Goal: Information Seeking & Learning: Learn about a topic

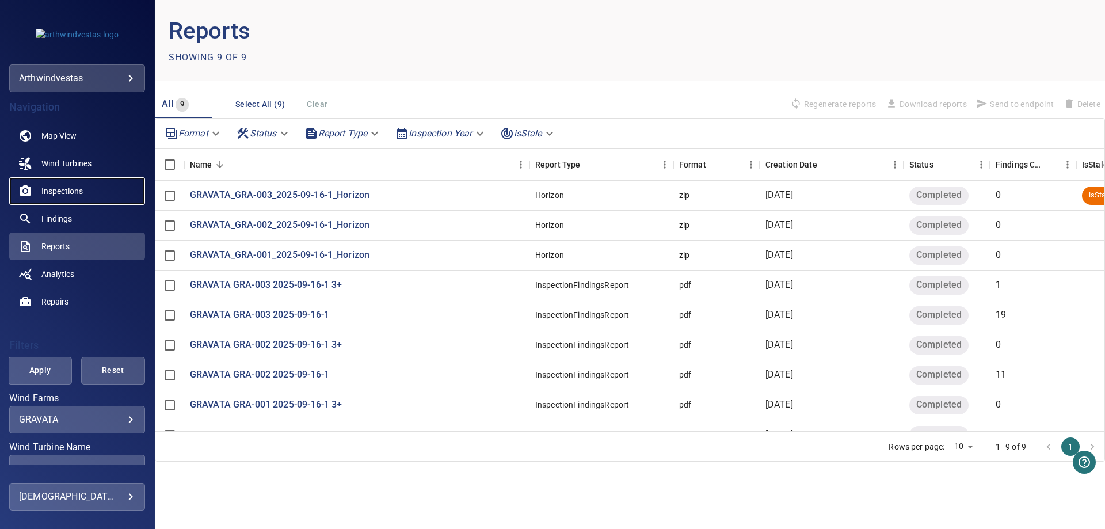
click at [64, 185] on span "Inspections" at bounding box center [61, 191] width 41 height 12
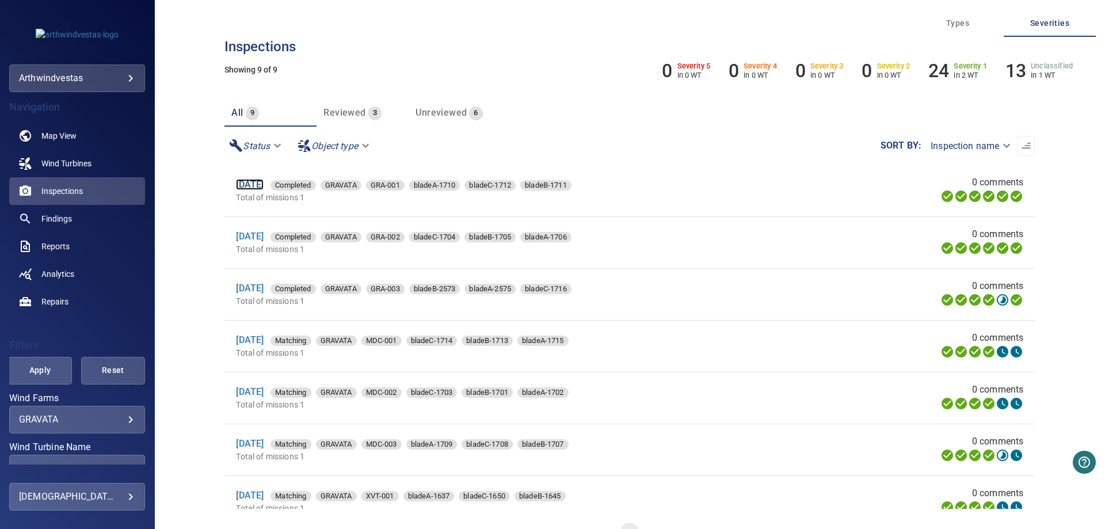
click at [259, 185] on link "[DATE]" at bounding box center [250, 184] width 28 height 11
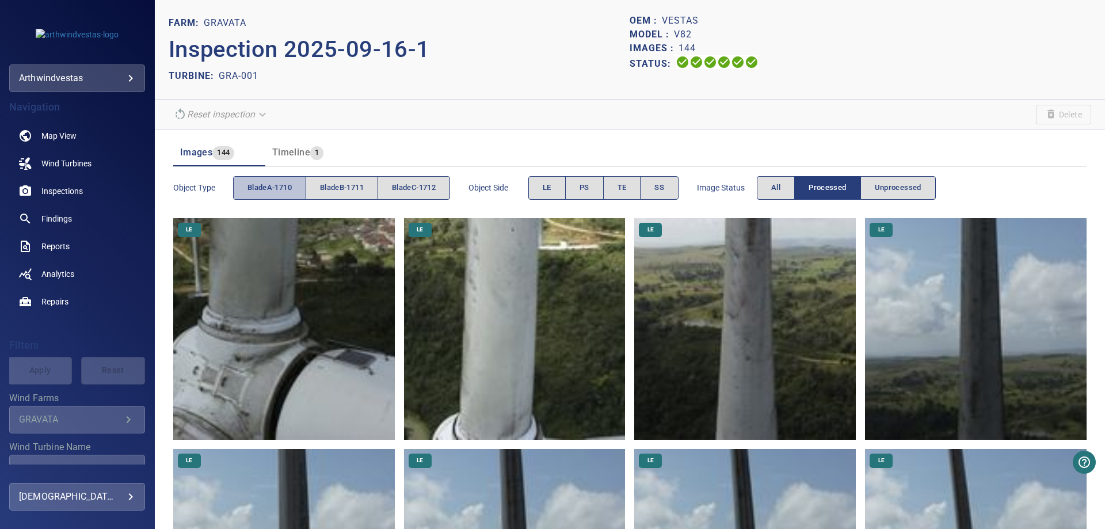
click at [284, 190] on span "bladeA-1710" at bounding box center [269, 187] width 44 height 13
click at [543, 186] on button "LE" at bounding box center [546, 188] width 37 height 24
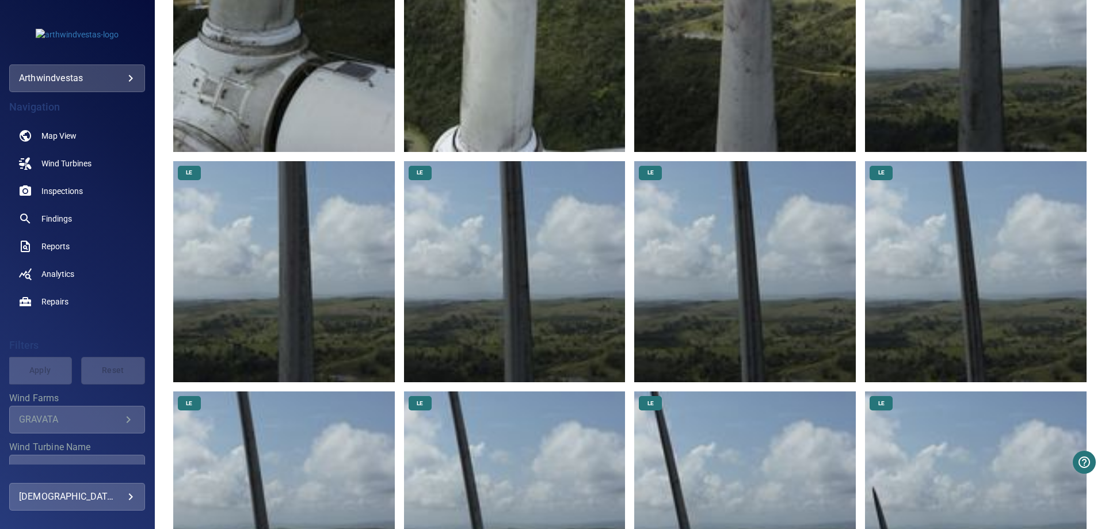
scroll to position [394, 0]
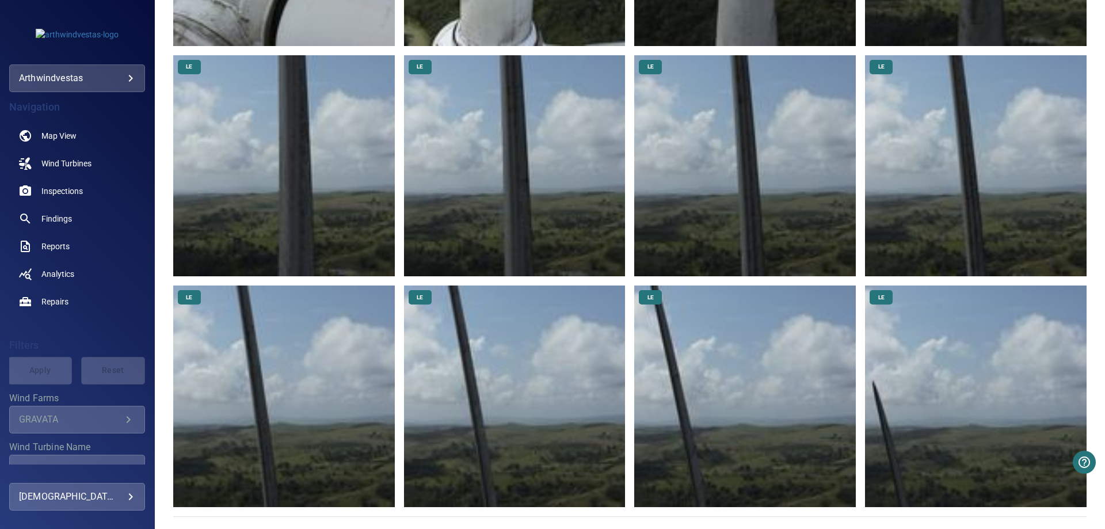
click at [883, 448] on img at bounding box center [976, 396] width 222 height 222
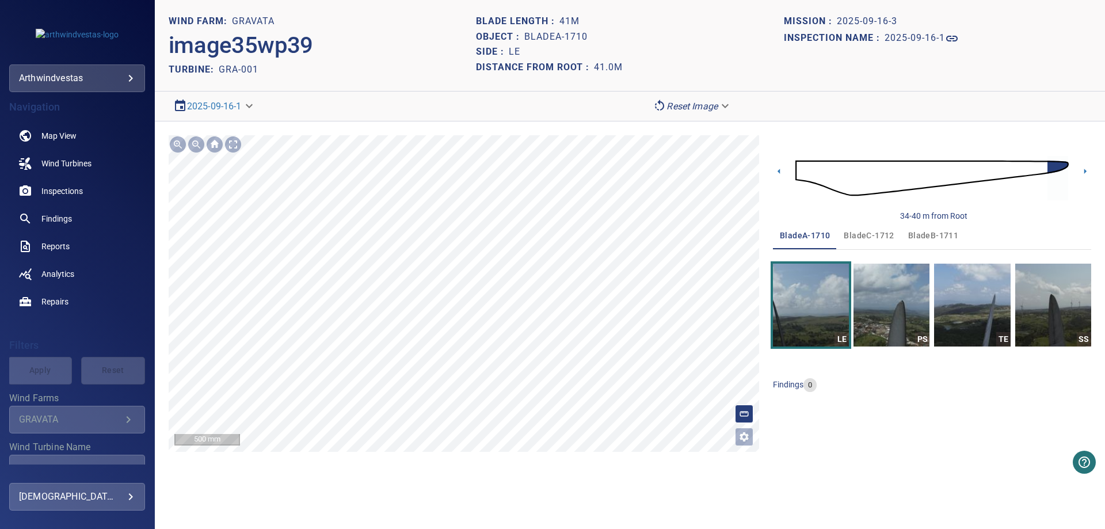
click at [479, 134] on div "**********" at bounding box center [630, 293] width 950 height 344
click at [1049, 310] on img "button" at bounding box center [1053, 305] width 76 height 83
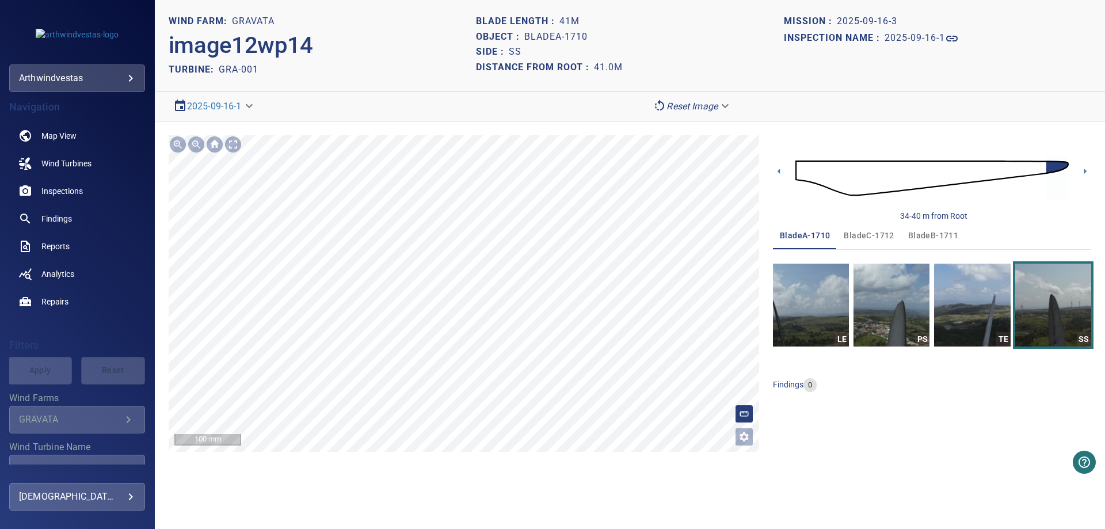
click at [507, 483] on section "**********" at bounding box center [630, 264] width 950 height 529
click at [901, 322] on img "button" at bounding box center [891, 305] width 76 height 83
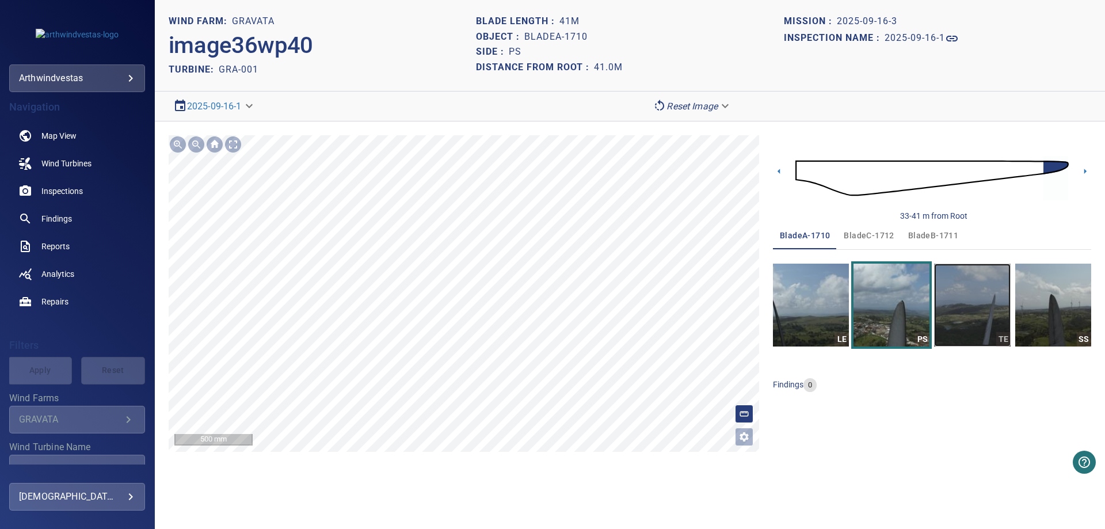
click at [992, 310] on img "button" at bounding box center [972, 305] width 76 height 83
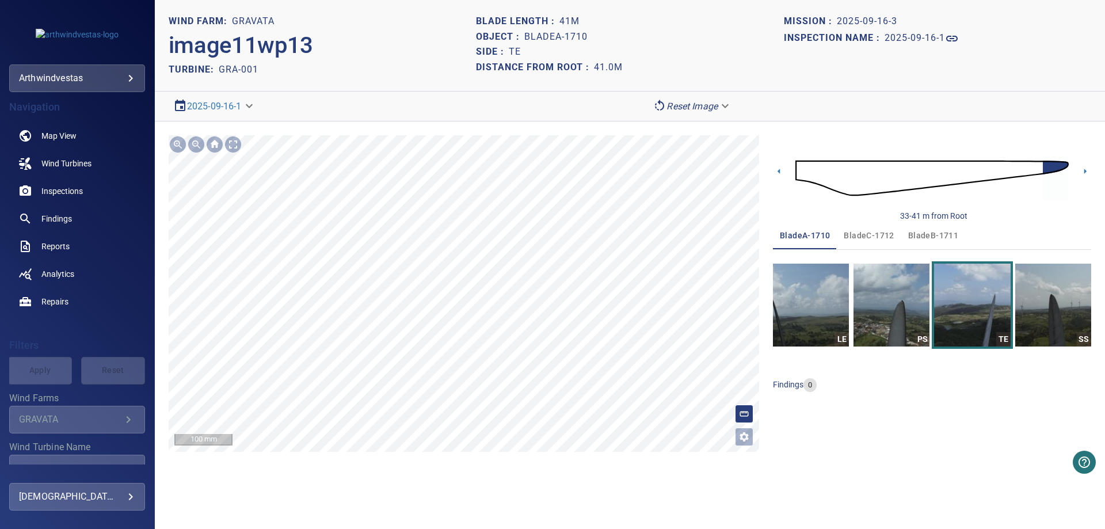
click at [544, 455] on div "**********" at bounding box center [630, 293] width 950 height 344
click at [550, 464] on div "**********" at bounding box center [630, 293] width 950 height 344
click at [871, 241] on span "bladeC-1712" at bounding box center [869, 235] width 50 height 14
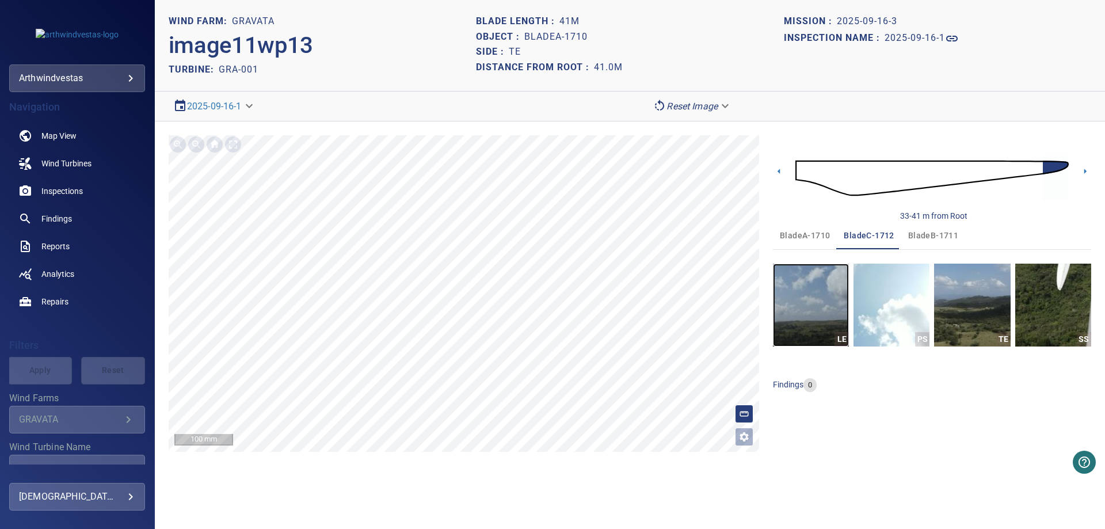
click at [815, 324] on img "button" at bounding box center [811, 305] width 76 height 83
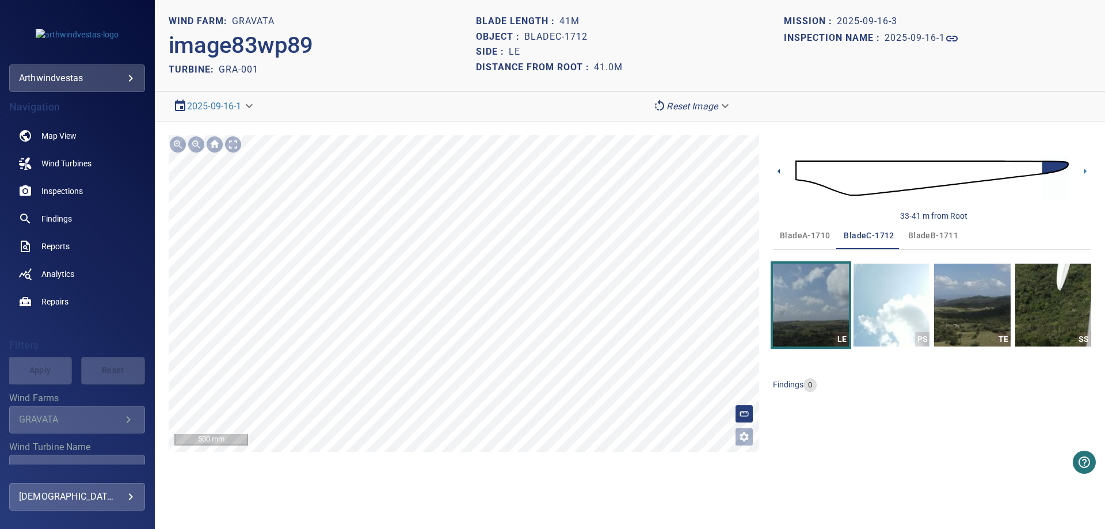
click at [779, 170] on icon at bounding box center [779, 171] width 2 height 5
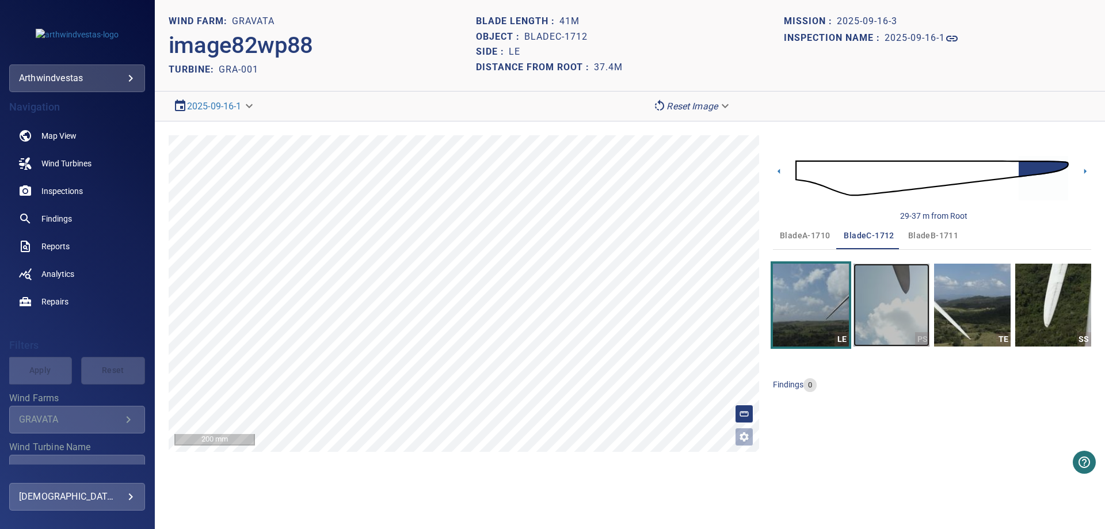
click at [912, 321] on img "button" at bounding box center [891, 305] width 76 height 83
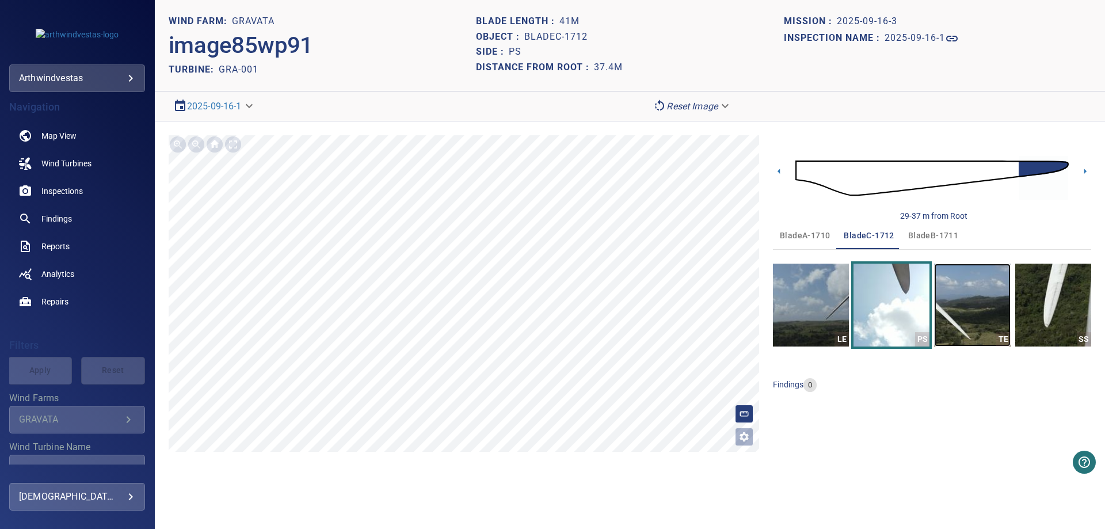
click at [975, 310] on img "button" at bounding box center [972, 305] width 76 height 83
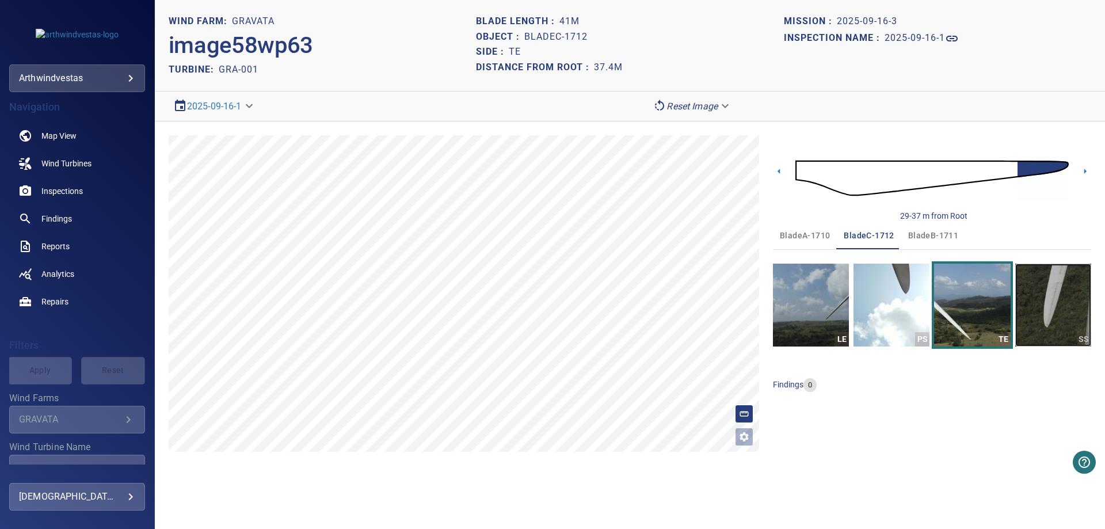
click at [1056, 314] on img "button" at bounding box center [1053, 305] width 76 height 83
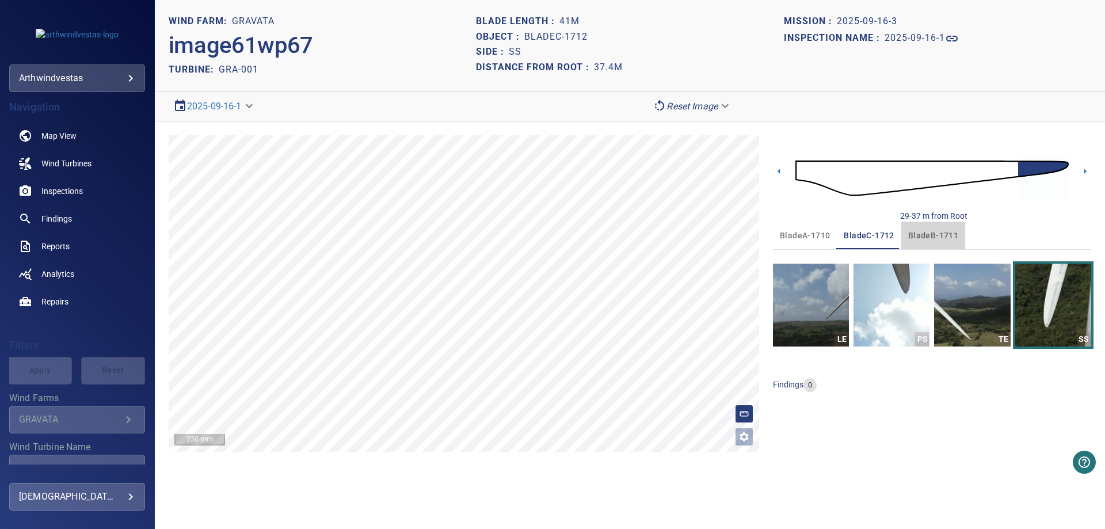
click at [946, 235] on span "bladeB-1711" at bounding box center [933, 235] width 50 height 14
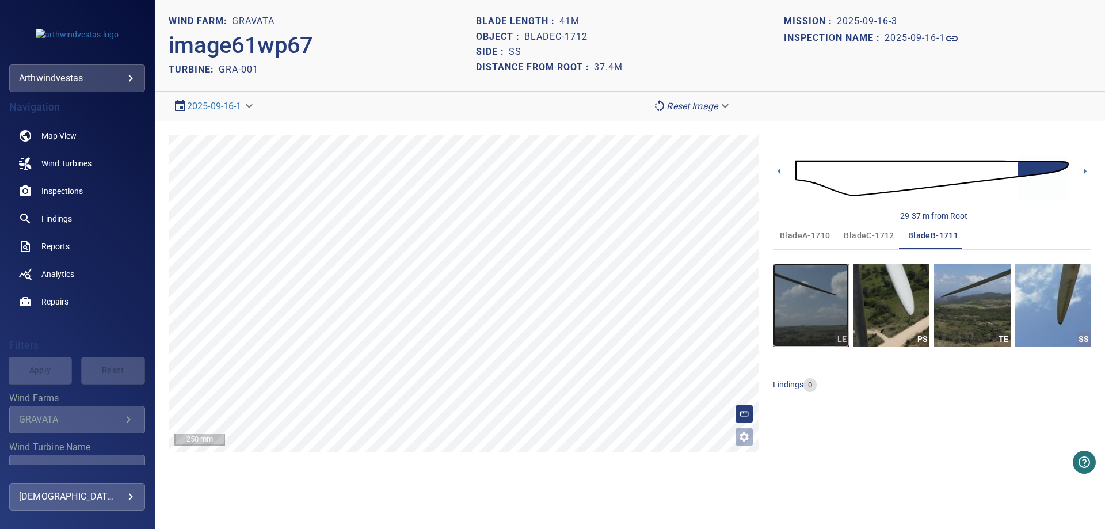
click at [805, 311] on img "button" at bounding box center [811, 305] width 76 height 83
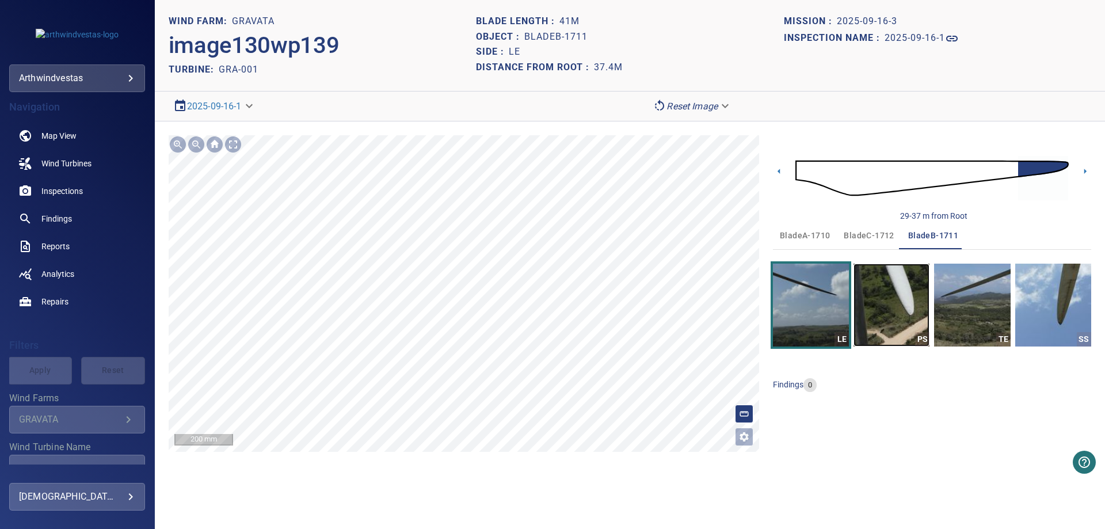
click at [881, 299] on img "button" at bounding box center [891, 305] width 76 height 83
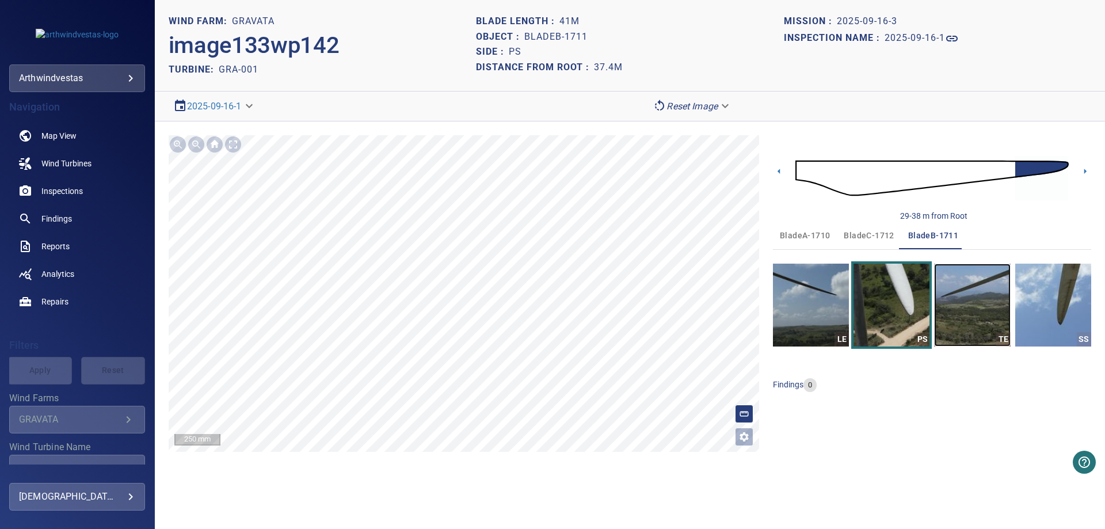
click at [961, 307] on img "button" at bounding box center [972, 305] width 76 height 83
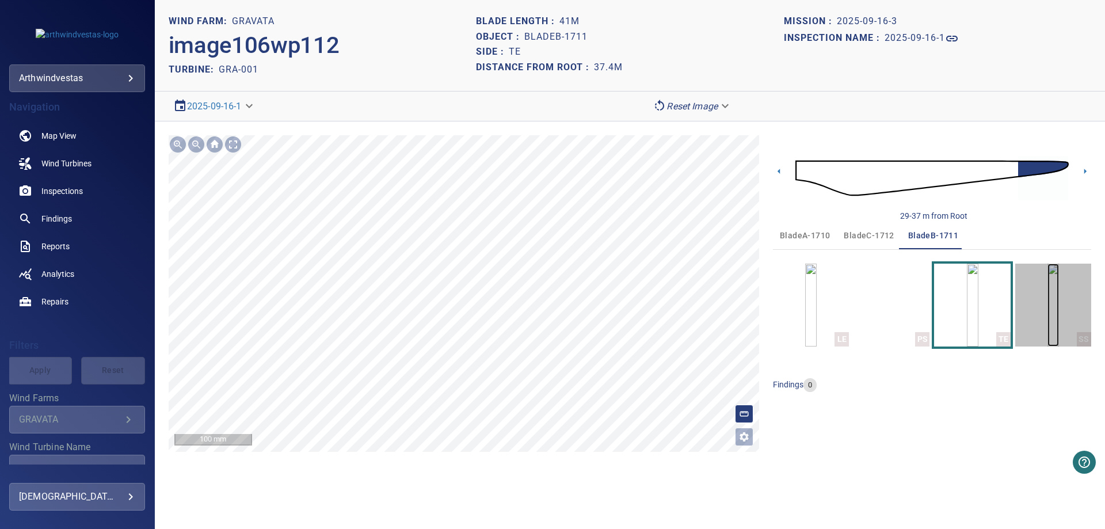
click at [1059, 316] on img "button" at bounding box center [1053, 305] width 12 height 83
